Goal: Transaction & Acquisition: Purchase product/service

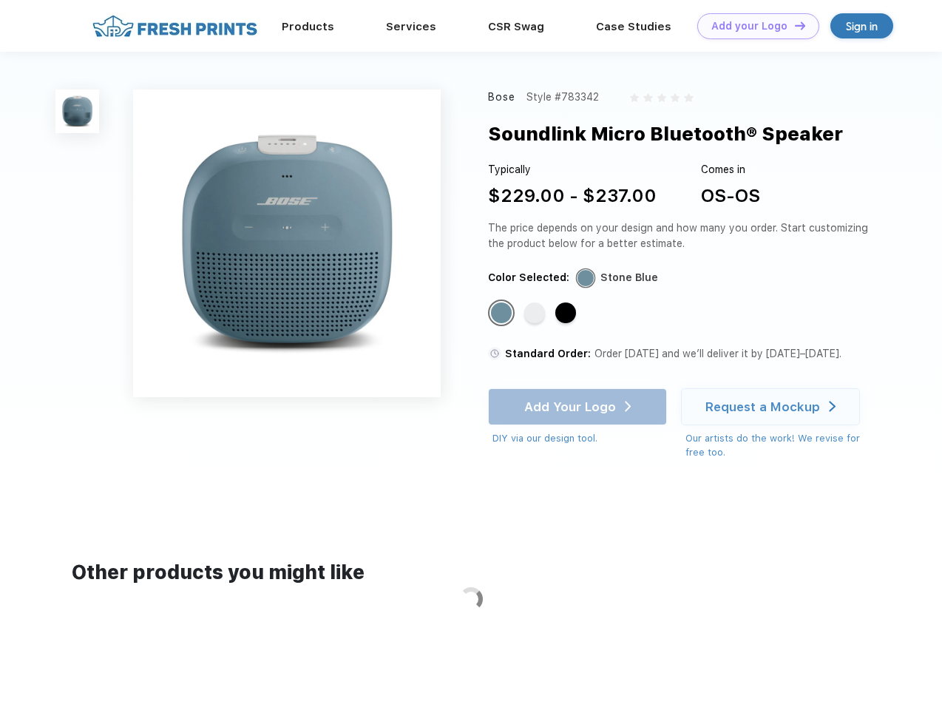
click at [753, 26] on link "Add your Logo Design Tool" at bounding box center [759, 26] width 122 height 26
click at [0, 0] on div "Design Tool" at bounding box center [0, 0] width 0 height 0
click at [794, 25] on link "Add your Logo Design Tool" at bounding box center [759, 26] width 122 height 26
click at [78, 111] on img at bounding box center [77, 112] width 44 height 44
click at [503, 314] on div "Standard Color" at bounding box center [501, 313] width 21 height 21
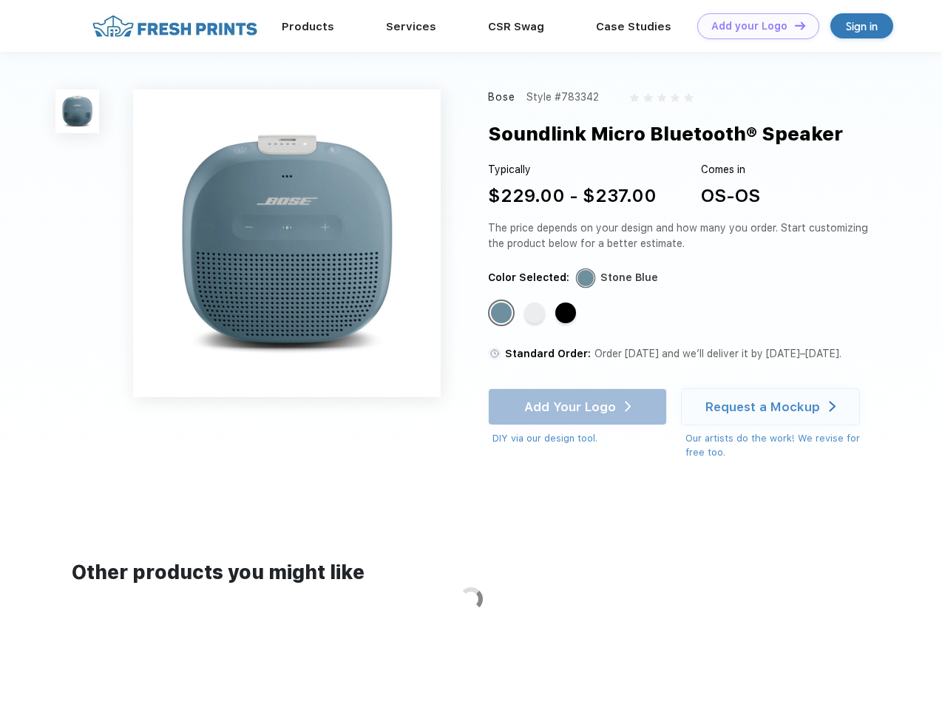
click at [536, 314] on div "Standard Color" at bounding box center [534, 313] width 21 height 21
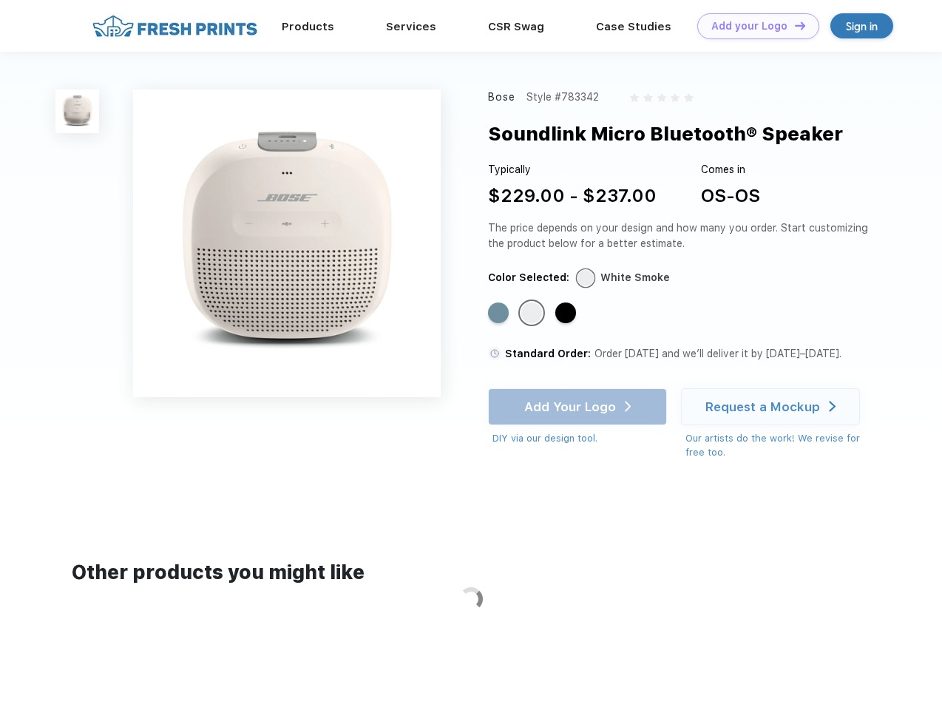
click at [567, 314] on div "Standard Color" at bounding box center [566, 313] width 21 height 21
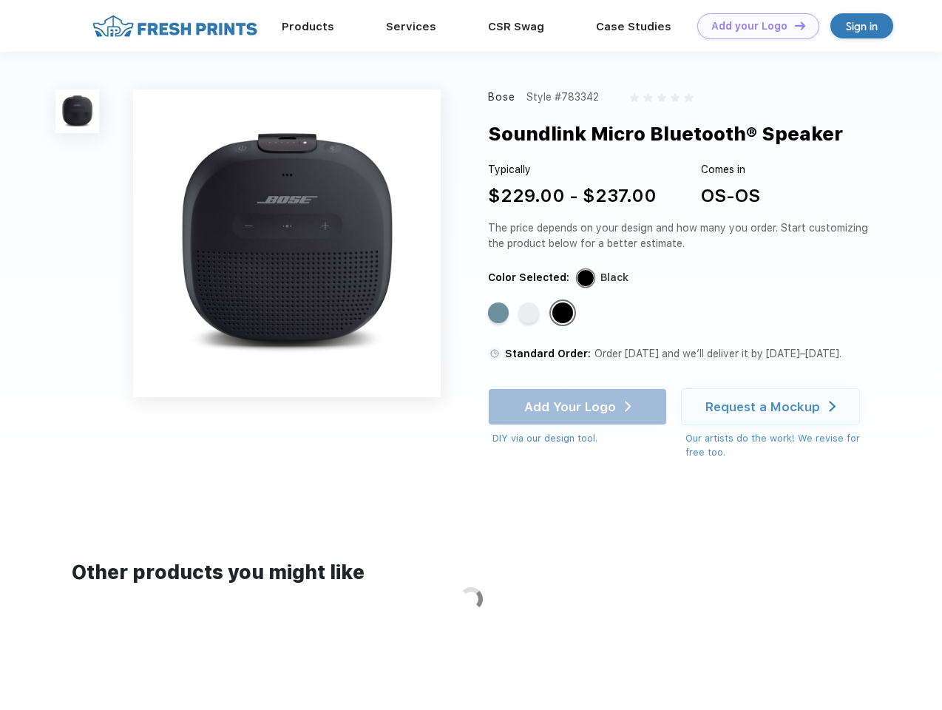
click at [579, 407] on div "Add Your Logo DIY via our design tool. Ah shoot! This product isn't up in our d…" at bounding box center [577, 417] width 179 height 58
click at [773, 407] on div "Request a Mockup" at bounding box center [763, 406] width 115 height 15
